Goal: Complete application form

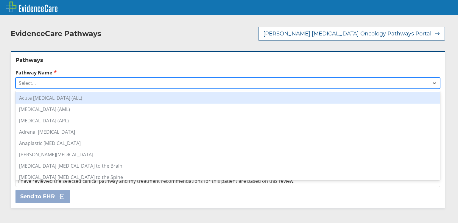
click at [65, 78] on div "Select..." at bounding box center [222, 83] width 413 height 10
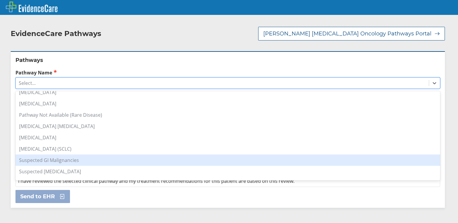
scroll to position [420, 0]
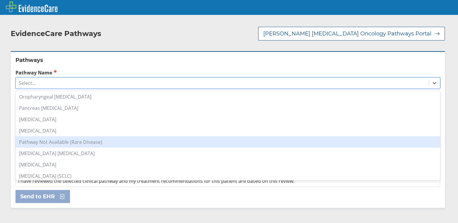
click at [61, 136] on div "Pathway Not Available (Rare Disease)" at bounding box center [227, 141] width 425 height 11
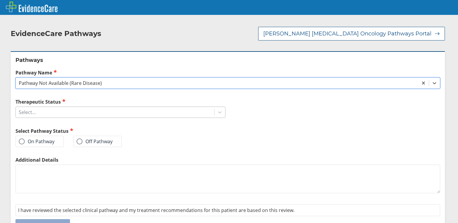
click at [50, 107] on div "Select..." at bounding box center [115, 112] width 198 height 10
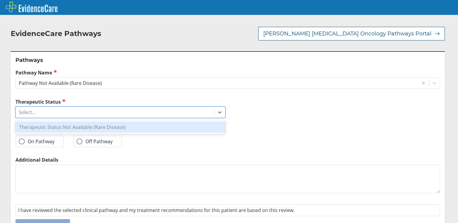
click at [54, 121] on div "Therapeutic Status Not Available (Rare Disease)" at bounding box center [120, 126] width 210 height 11
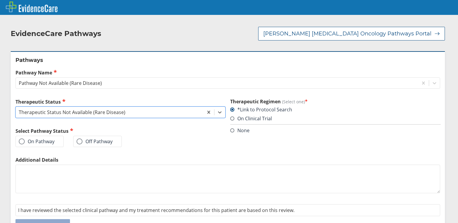
click at [42, 138] on label "On Pathway" at bounding box center [37, 141] width 36 height 6
click at [0, 0] on input "On Pathway" at bounding box center [0, 0] width 0 height 0
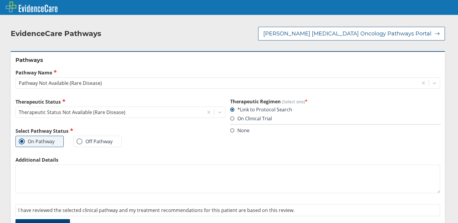
click at [88, 138] on label "Off Pathway" at bounding box center [95, 141] width 36 height 6
click at [0, 0] on input "Off Pathway" at bounding box center [0, 0] width 0 height 0
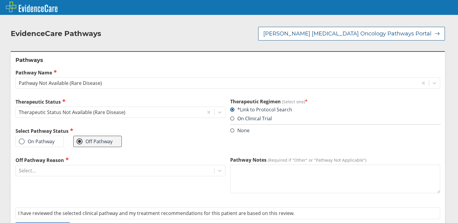
scroll to position [14, 0]
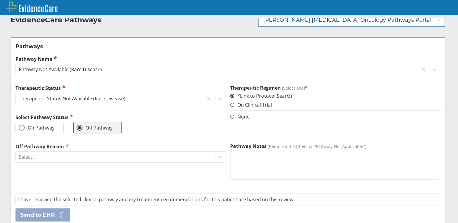
click at [267, 151] on textarea "Pathway Notes (Required if "Other" or "Pathway Not Applicable")" at bounding box center [335, 165] width 210 height 29
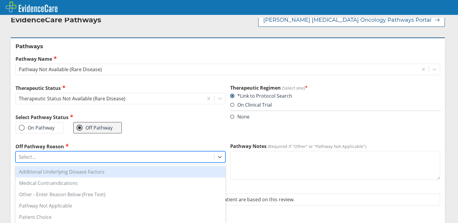
click at [203, 152] on div "Select..." at bounding box center [115, 157] width 198 height 10
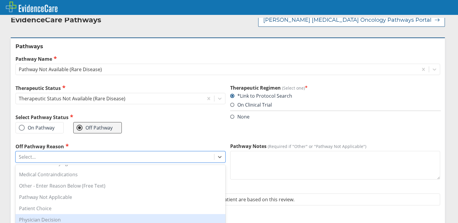
scroll to position [0, 0]
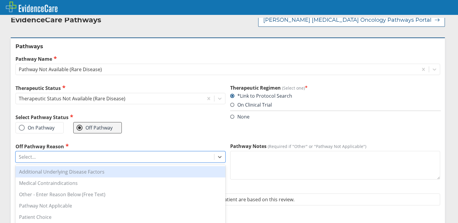
click at [86, 166] on div "Additional Underlying Disease Factors" at bounding box center [120, 171] width 210 height 11
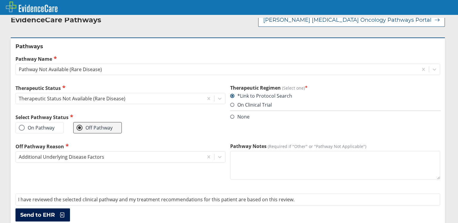
click at [57, 212] on icon at bounding box center [60, 215] width 9 height 6
